Goal: Transaction & Acquisition: Purchase product/service

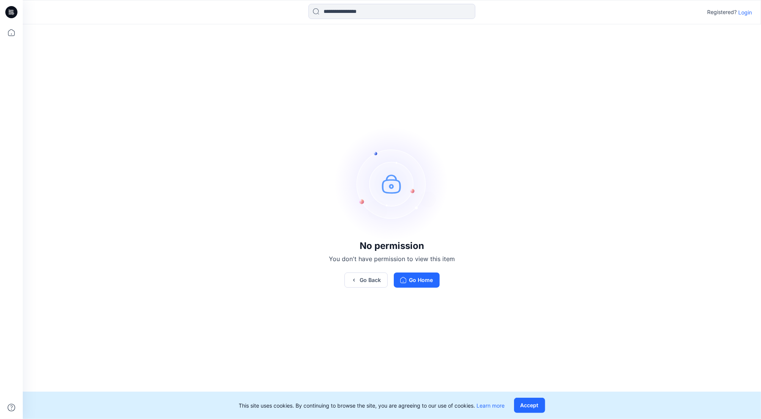
click at [742, 13] on p "Login" at bounding box center [745, 12] width 14 height 8
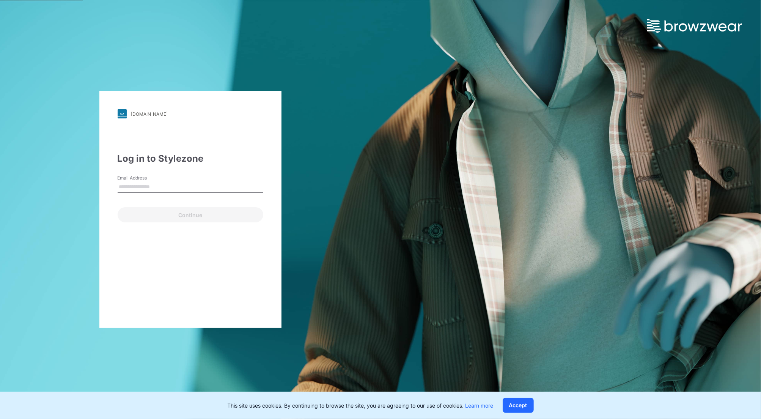
type input "**********"
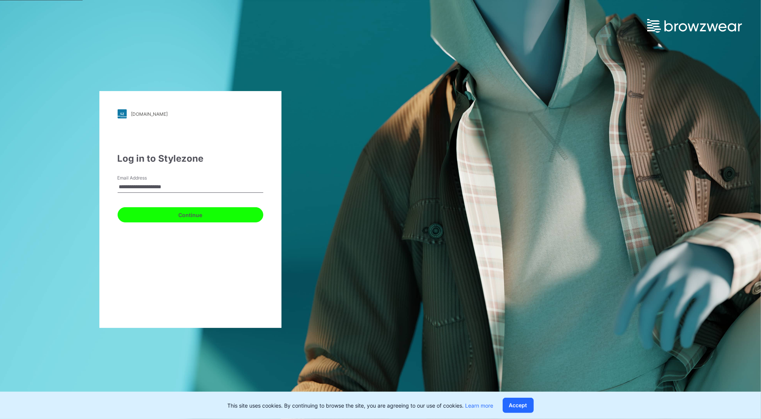
click at [169, 213] on button "Continue" at bounding box center [191, 214] width 146 height 15
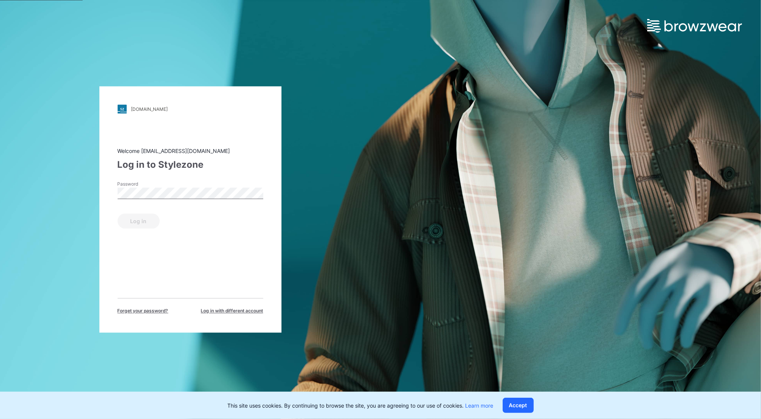
click at [151, 186] on label "Password" at bounding box center [144, 184] width 53 height 7
click at [137, 222] on button "Log in" at bounding box center [139, 221] width 42 height 15
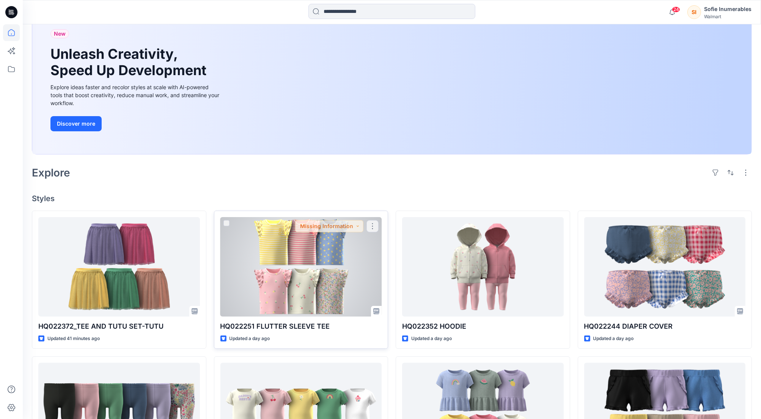
scroll to position [61, 0]
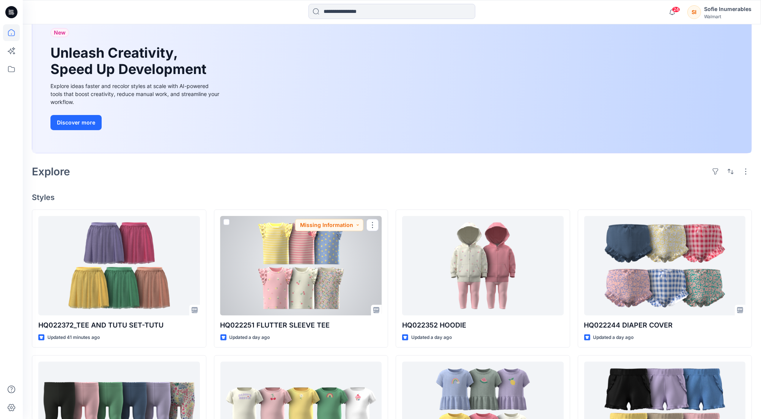
click at [330, 285] on div at bounding box center [301, 265] width 162 height 99
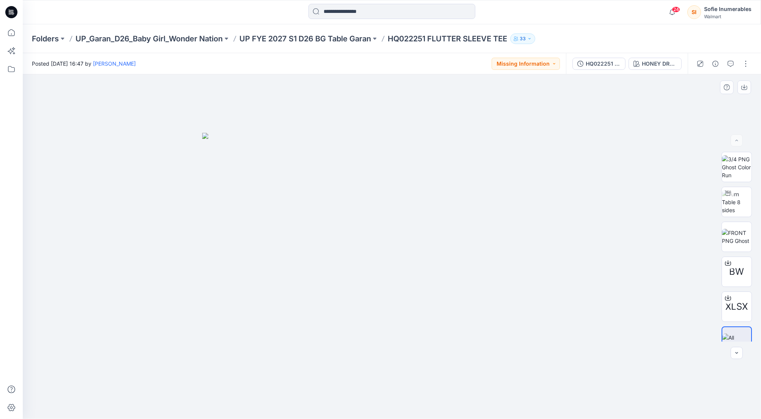
click at [455, 197] on img at bounding box center [391, 276] width 379 height 286
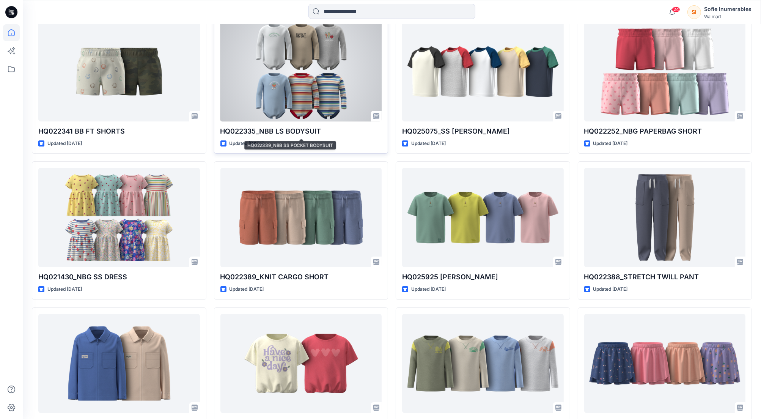
scroll to position [2764, 0]
